Goal: Ask a question

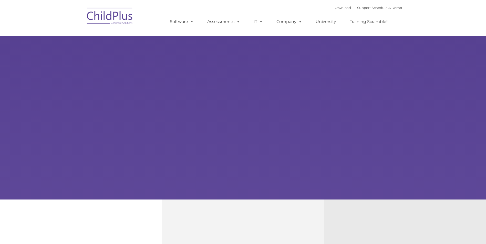
type input ""
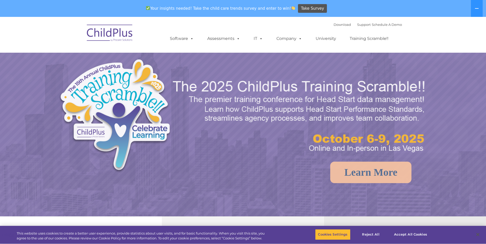
select select "MEDIUM"
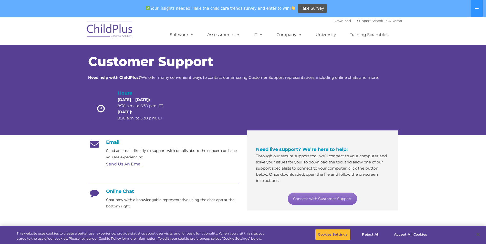
click at [307, 199] on link "Connect with Customer Support" at bounding box center [322, 199] width 69 height 12
click at [136, 165] on link "Send Us An Email" at bounding box center [124, 164] width 36 height 5
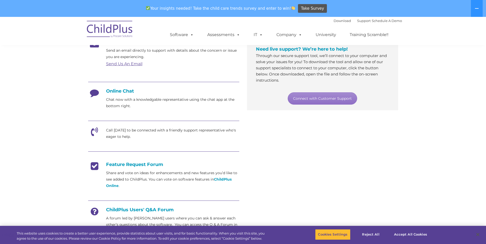
scroll to position [111, 0]
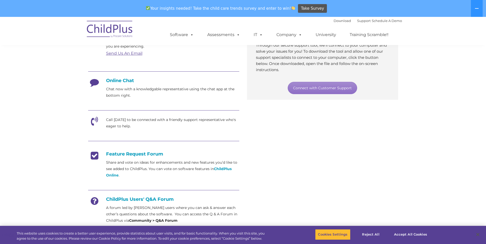
click at [119, 81] on h4 "Online Chat" at bounding box center [163, 81] width 151 height 6
click at [91, 80] on icon at bounding box center [94, 84] width 13 height 13
click at [109, 93] on p "Chat now with a knowledgable representative using the chat app at the bottom ri…" at bounding box center [172, 92] width 133 height 13
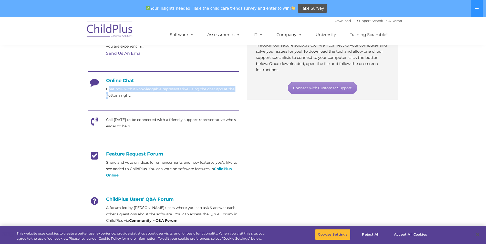
drag, startPoint x: 110, startPoint y: 94, endPoint x: 120, endPoint y: 91, distance: 10.3
click at [120, 91] on p "Chat now with a knowledgable representative using the chat app at the bottom ri…" at bounding box center [172, 92] width 133 height 13
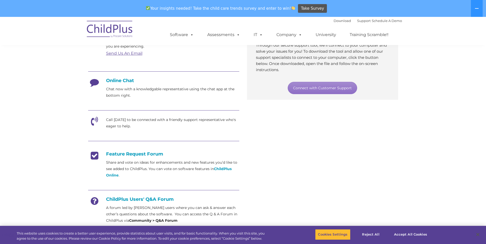
click at [154, 100] on div "Email Send an email directly to support with details about the concern or issue…" at bounding box center [163, 126] width 151 height 195
drag, startPoint x: 444, startPoint y: 1, endPoint x: 327, endPoint y: 89, distance: 146.5
click at [327, 89] on link "Connect with Customer Support" at bounding box center [322, 88] width 69 height 12
click at [415, 139] on section "Customer Support Need help with ChildPlus? We offer many convenient ways to con…" at bounding box center [243, 103] width 486 height 395
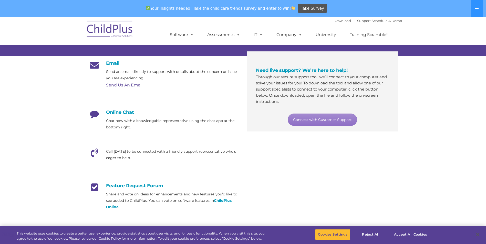
scroll to position [79, 0]
